Goal: Find specific page/section: Find specific page/section

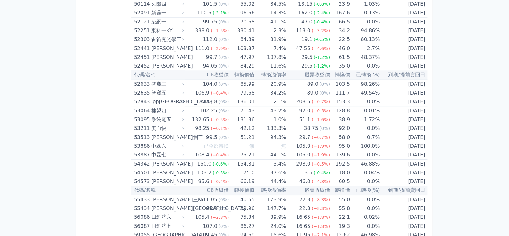
scroll to position [2167, 0]
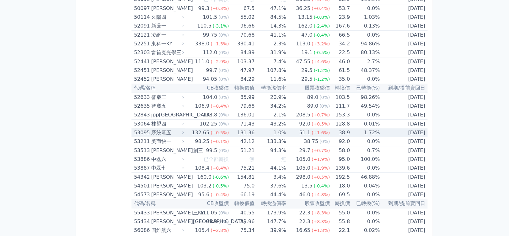
click at [160, 129] on div "系統電五" at bounding box center [166, 133] width 31 height 9
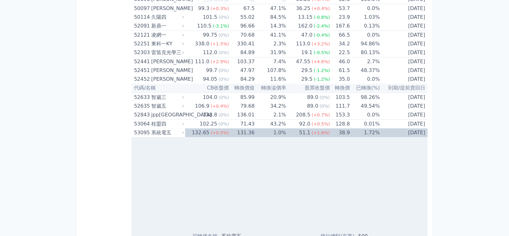
scroll to position [2374, 0]
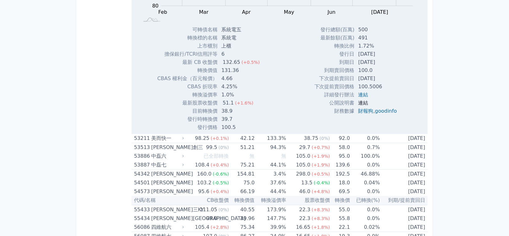
click at [359, 100] on link "連結" at bounding box center [363, 103] width 10 height 6
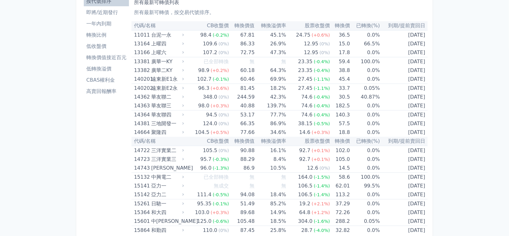
scroll to position [0, 0]
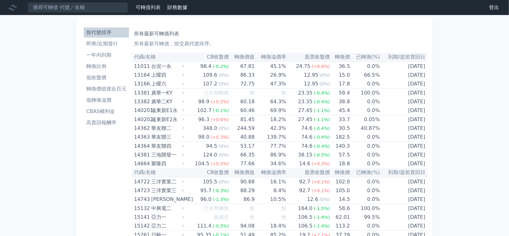
click at [489, 8] on link "登出" at bounding box center [493, 8] width 20 height 10
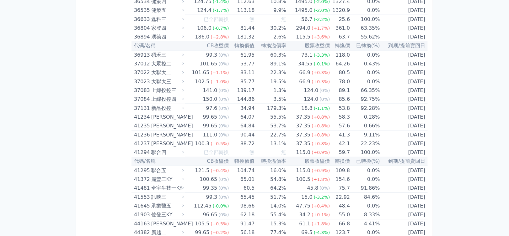
scroll to position [1609, 0]
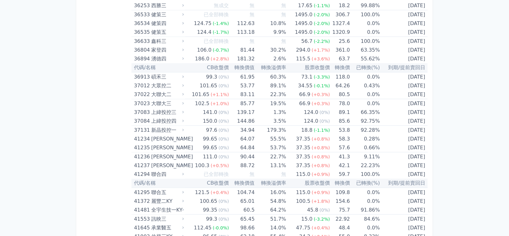
drag, startPoint x: 513, startPoint y: 7, endPoint x: 497, endPoint y: 100, distance: 94.1
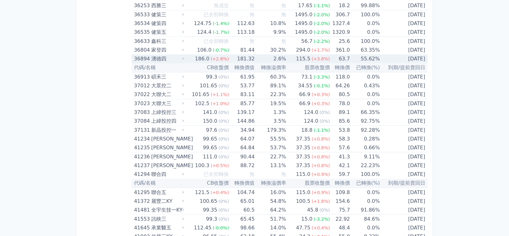
click at [422, 57] on td "2026-03-05" at bounding box center [404, 59] width 48 height 9
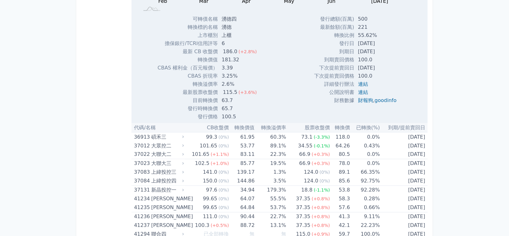
scroll to position [1748, 0]
